Goal: Navigation & Orientation: Find specific page/section

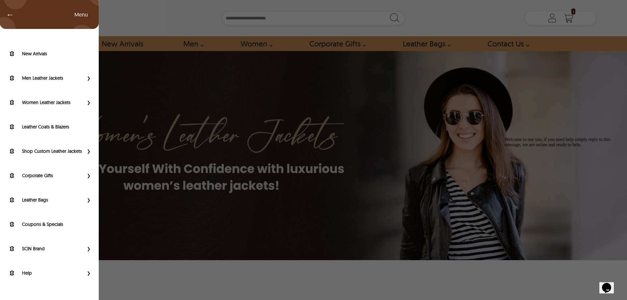
click at [31, 17] on div "← Menu New Arrivals Men Leather Jackets Aviator Leather Jackets Bomber Leather …" at bounding box center [313, 18] width 564 height 36
click at [82, 151] on div "Shop Custom Leather Jackets" at bounding box center [49, 152] width 99 height 24
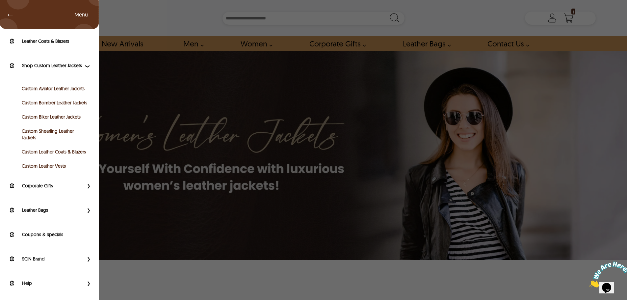
scroll to position [99, 0]
click at [84, 189] on span "Primary Side Menu" at bounding box center [88, 185] width 9 height 7
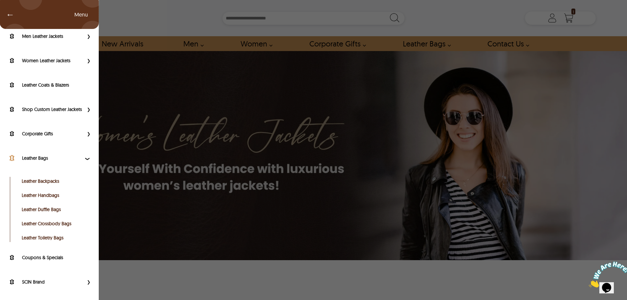
scroll to position [0, 0]
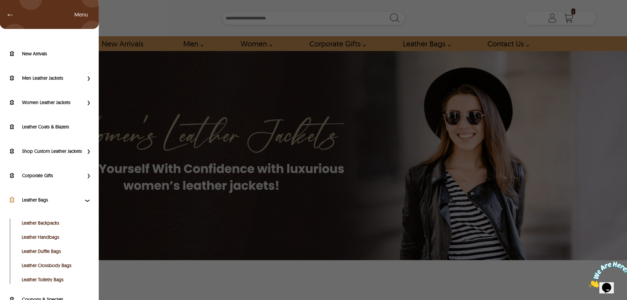
click at [79, 210] on div "Leather Bags" at bounding box center [49, 201] width 99 height 24
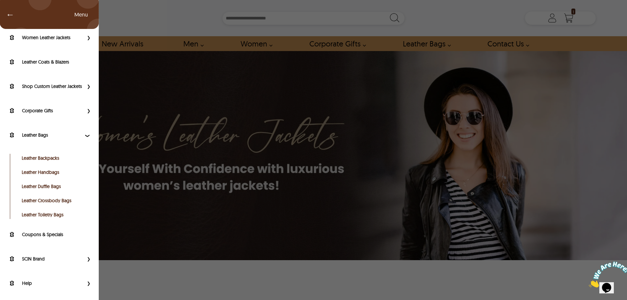
scroll to position [70, 0]
click at [165, 282] on div "← Menu New Arrivals Men Leather Jackets Aviator Leather Jackets Bomber Leather …" at bounding box center [313, 150] width 627 height 300
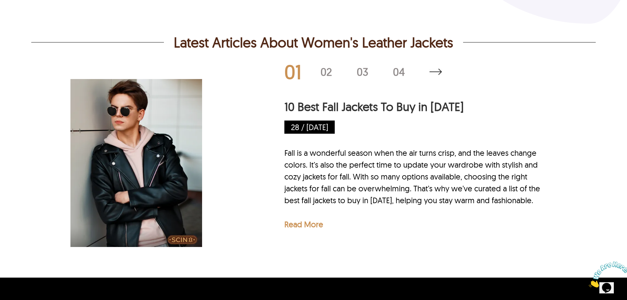
scroll to position [2289, 0]
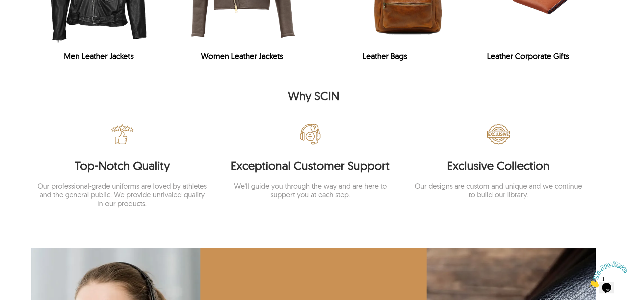
scroll to position [629, 0]
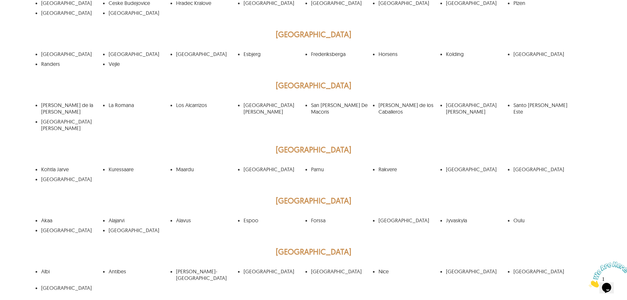
scroll to position [1053, 0]
